Goal: Find specific page/section: Find specific page/section

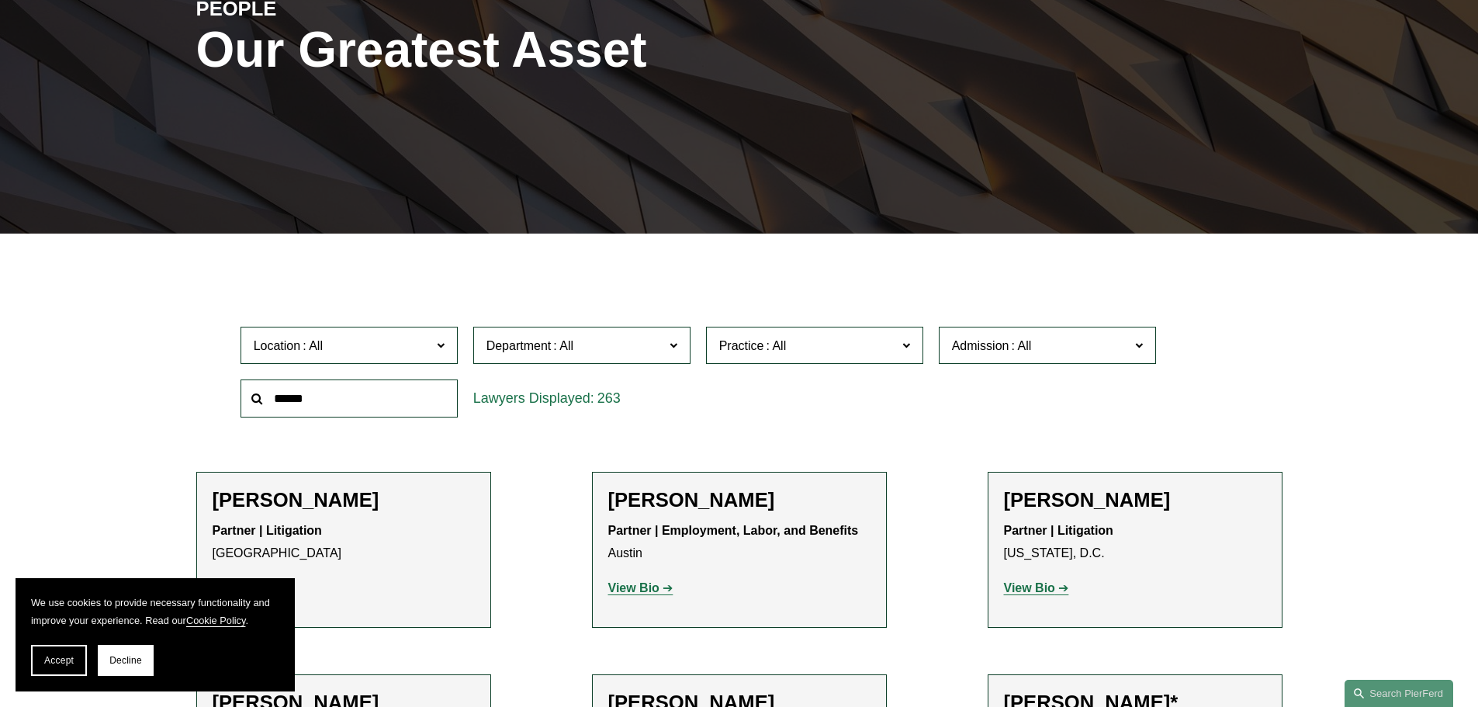
scroll to position [233, 0]
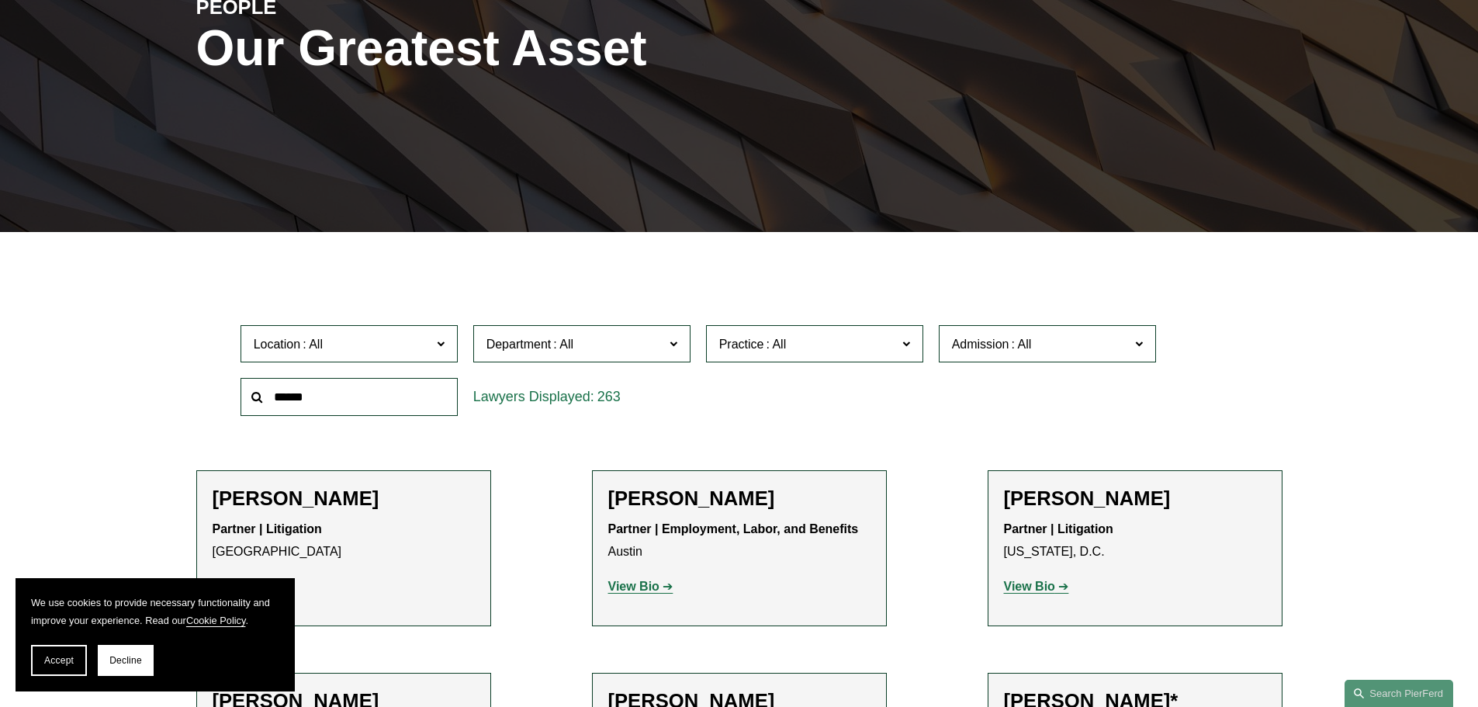
click at [373, 399] on input "text" at bounding box center [348, 397] width 217 height 38
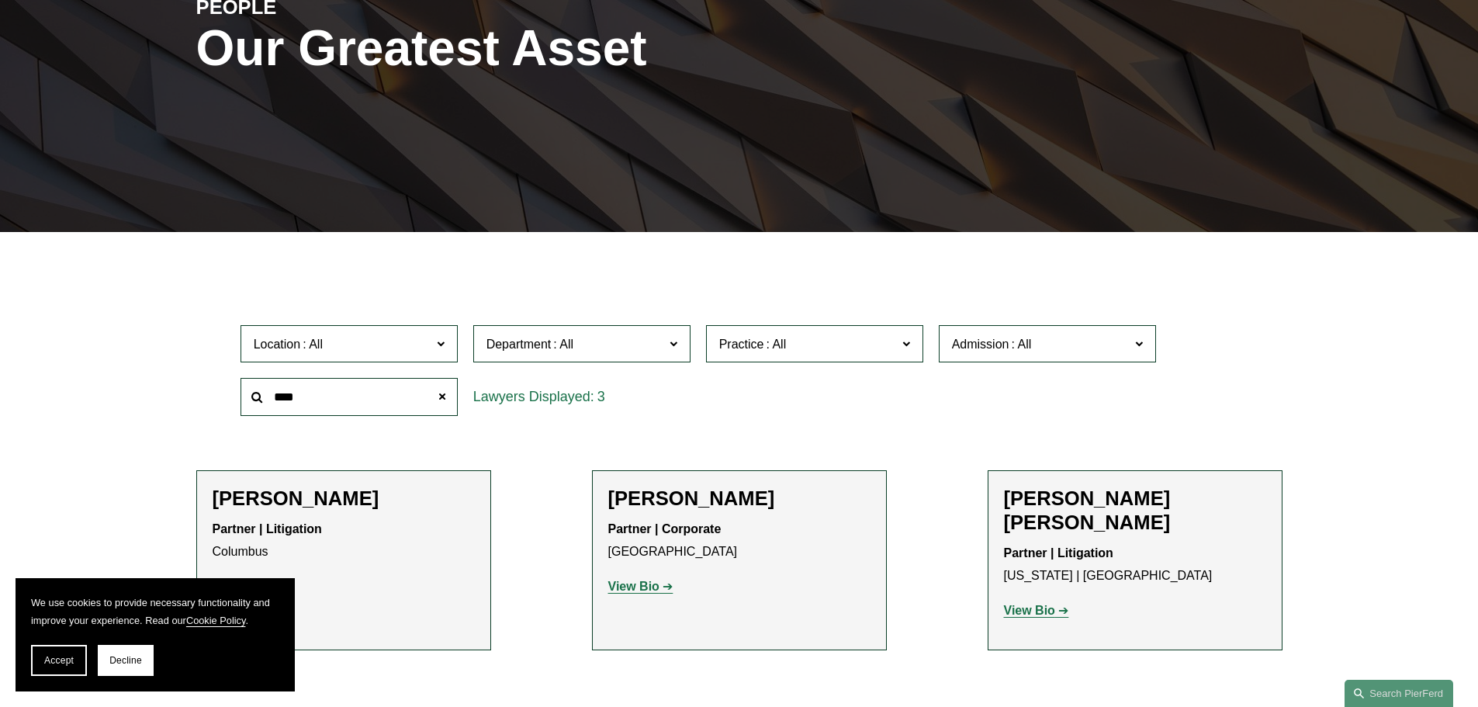
type input "****"
click at [403, 503] on h2 "[PERSON_NAME]" at bounding box center [344, 498] width 262 height 24
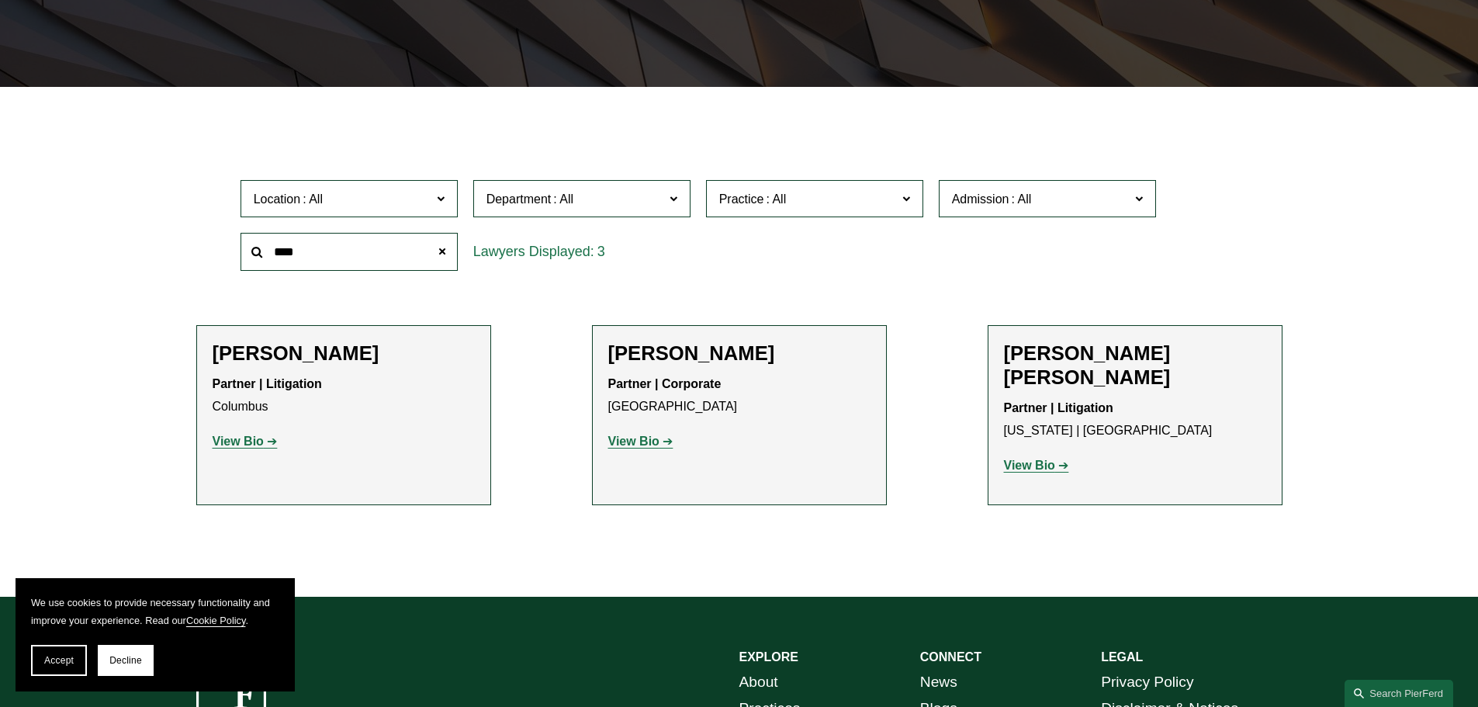
scroll to position [388, 0]
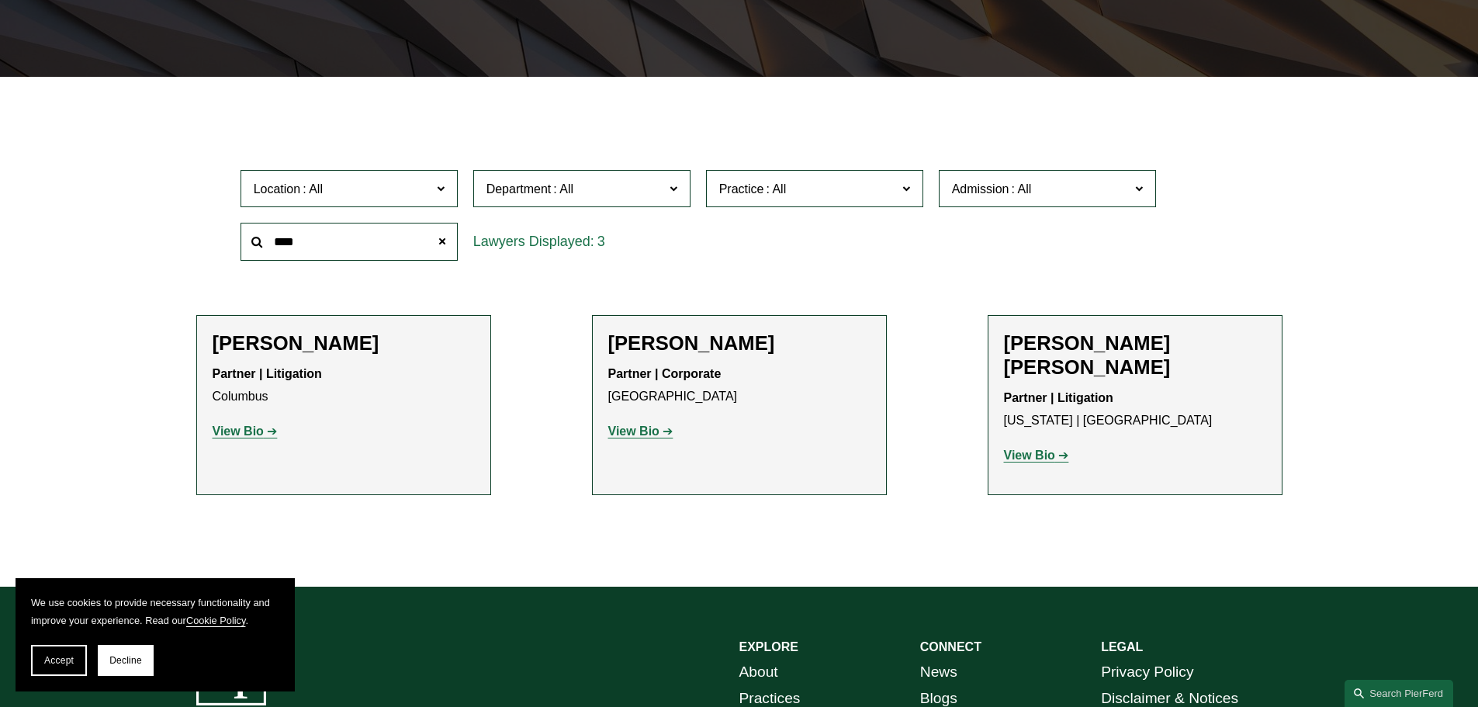
click at [247, 436] on strong "View Bio" at bounding box center [238, 430] width 51 height 13
